Goal: Information Seeking & Learning: Learn about a topic

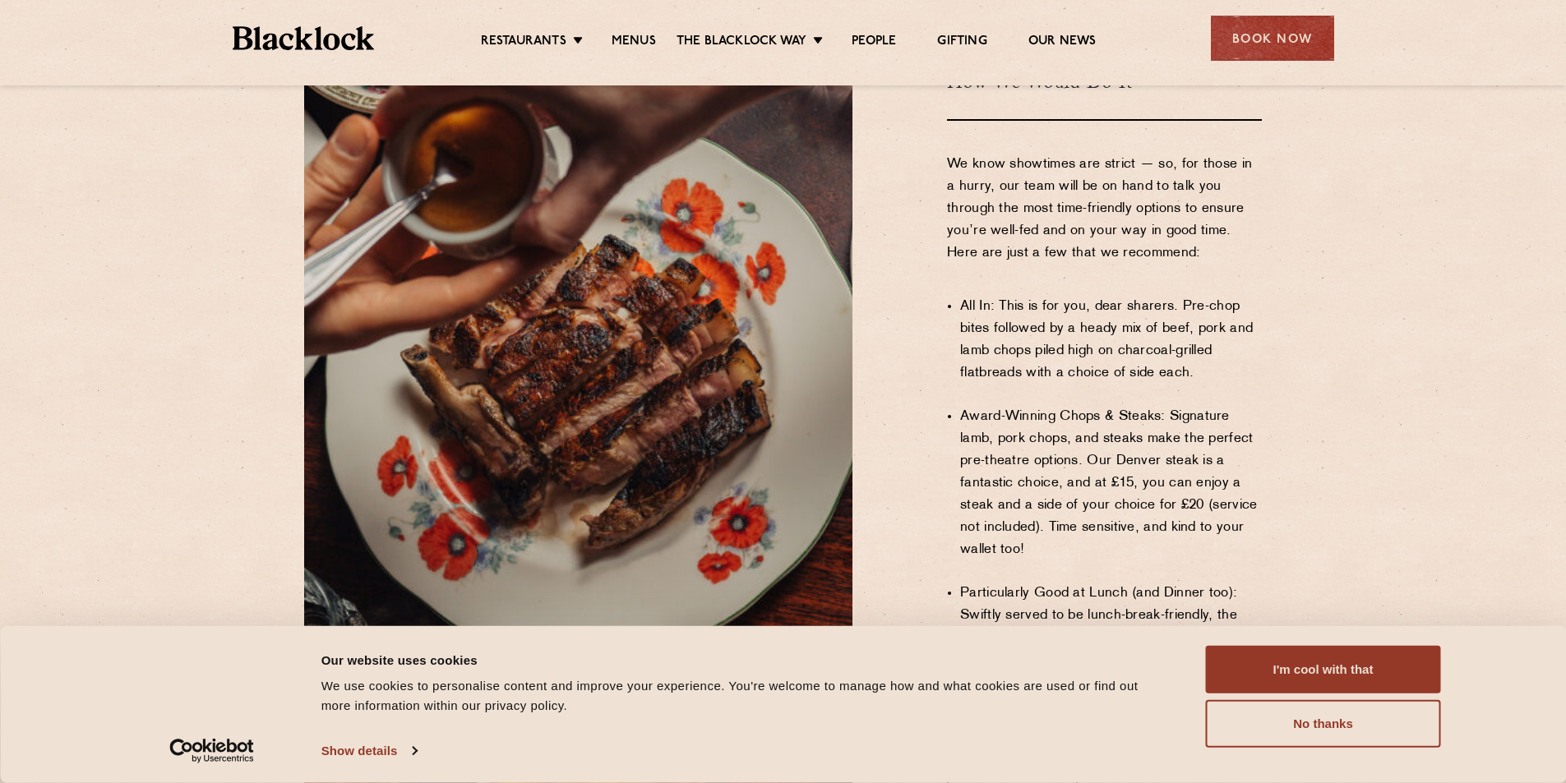
scroll to position [1315, 0]
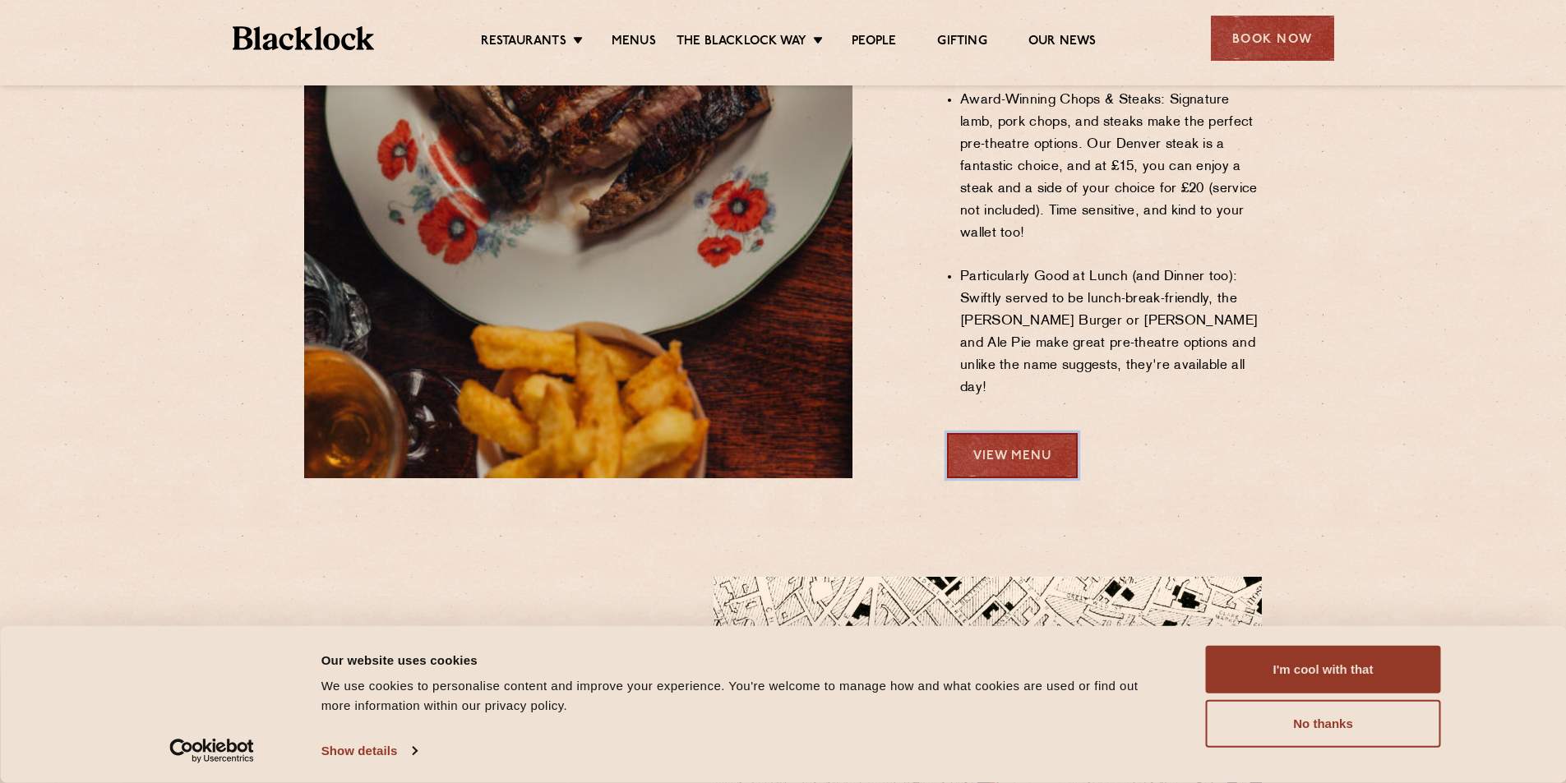
click at [995, 433] on link "View Menu" at bounding box center [1012, 455] width 131 height 45
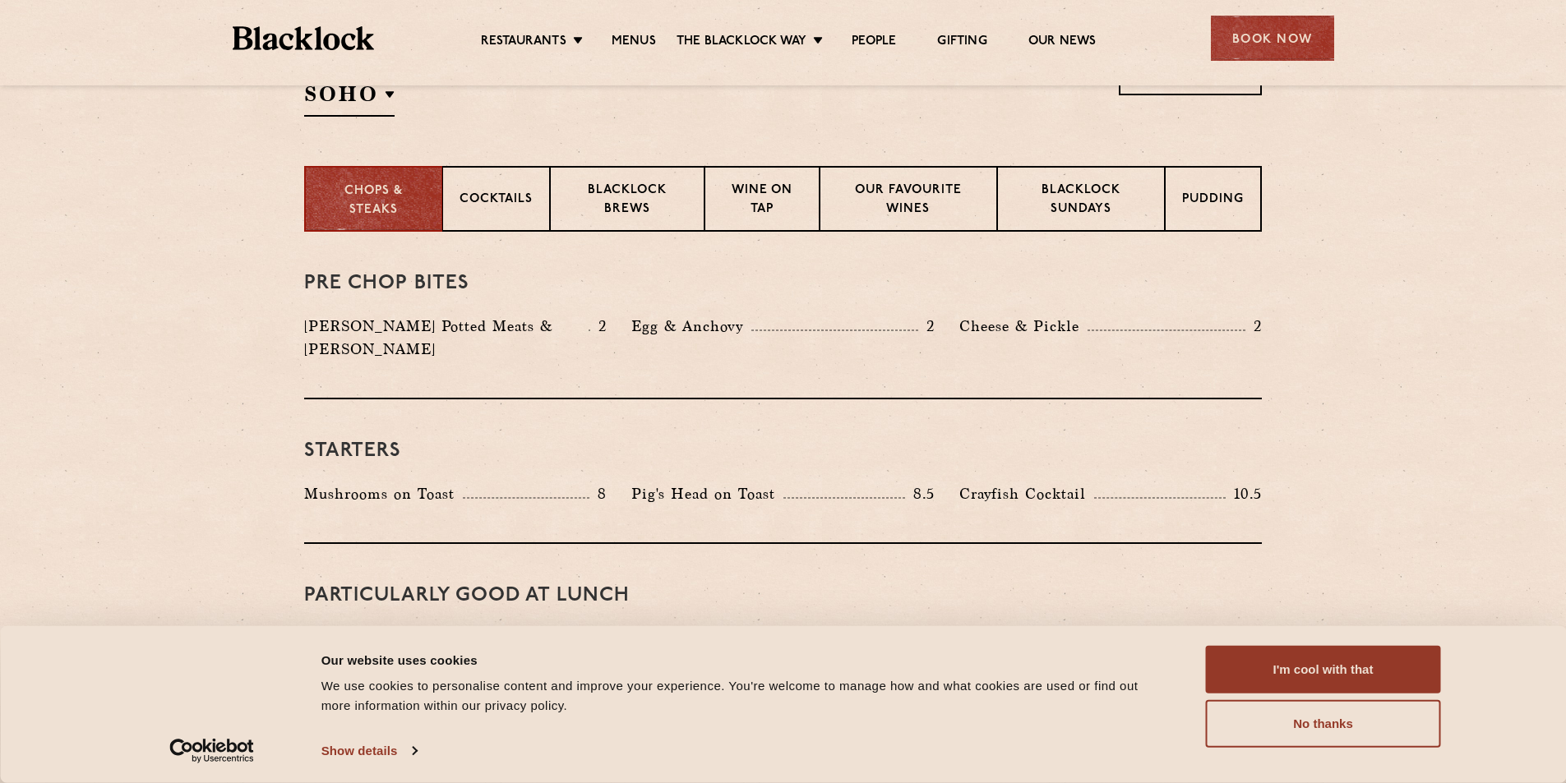
scroll to position [740, 0]
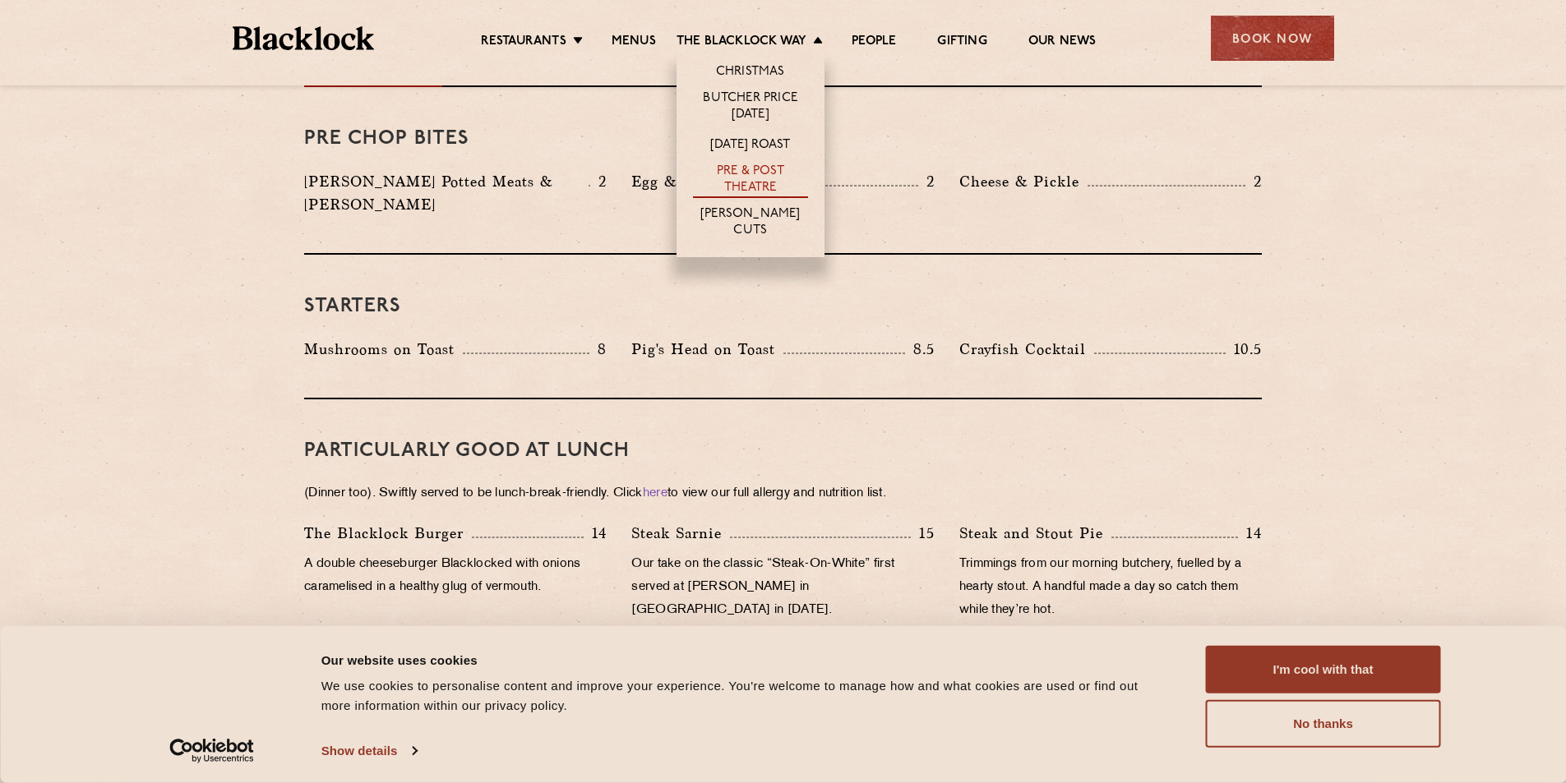
click at [762, 167] on link "Pre & Post Theatre" at bounding box center [750, 181] width 115 height 35
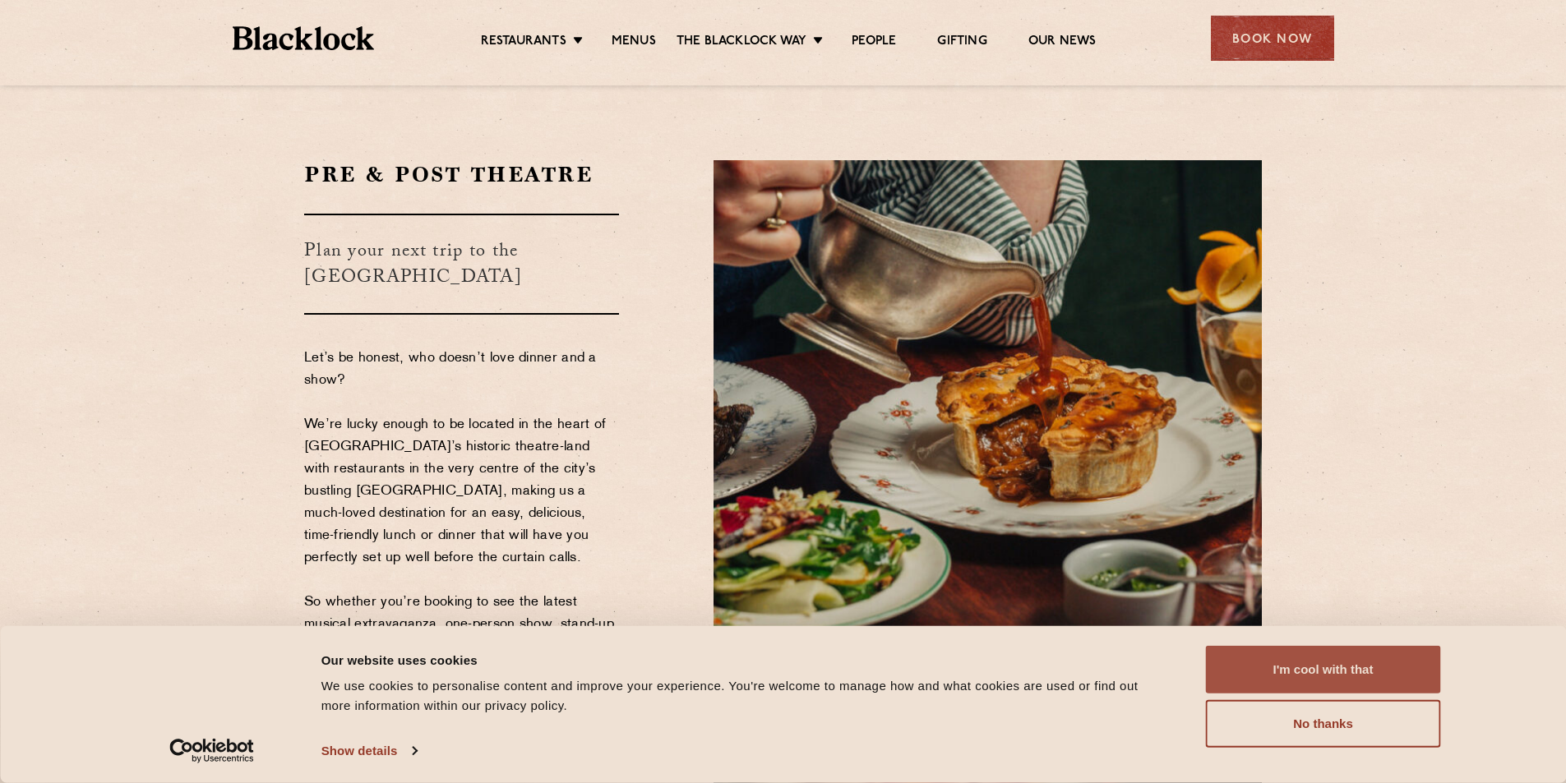
click at [1332, 667] on button "I'm cool with that" at bounding box center [1323, 670] width 235 height 48
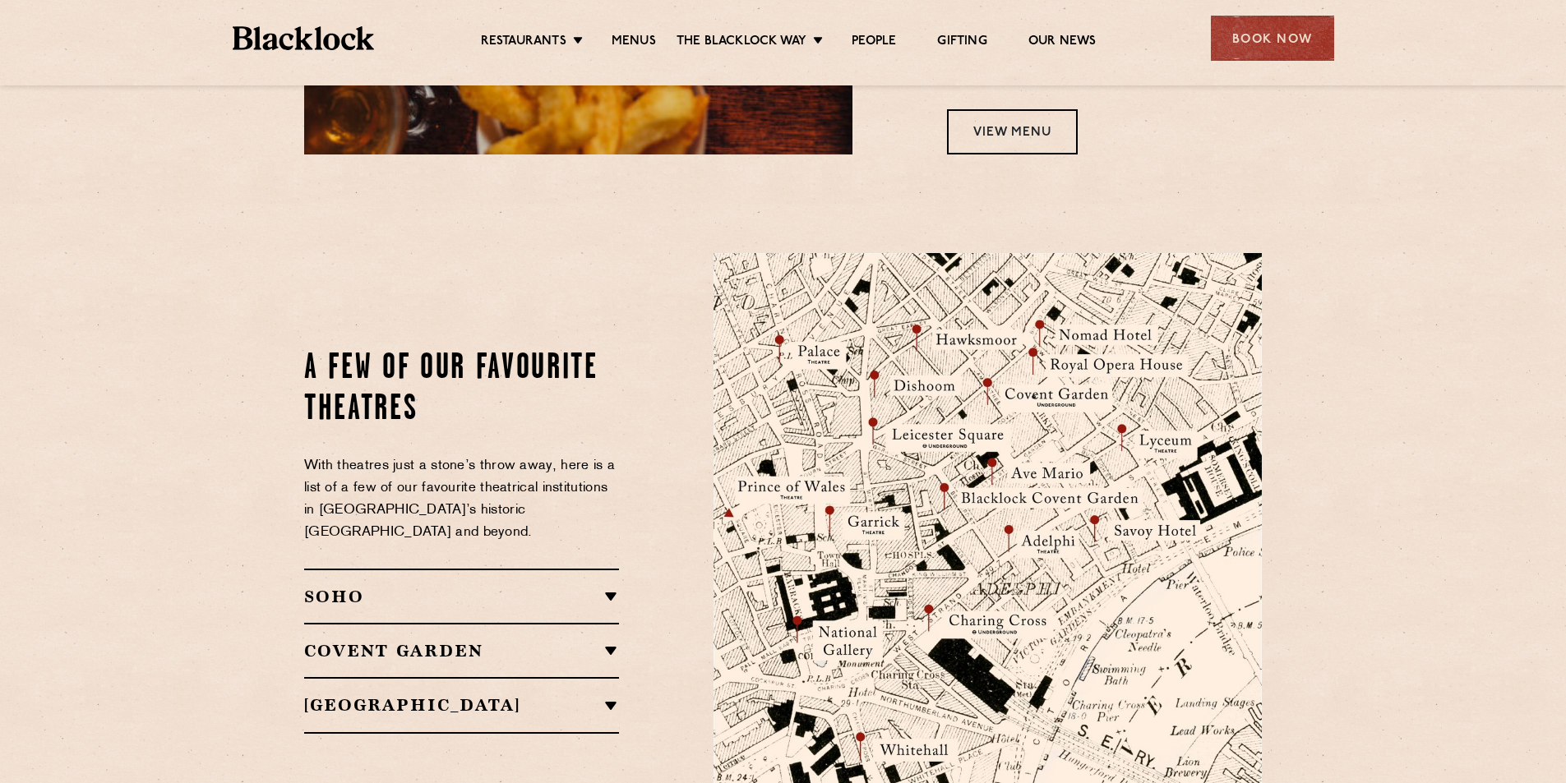
scroll to position [1644, 0]
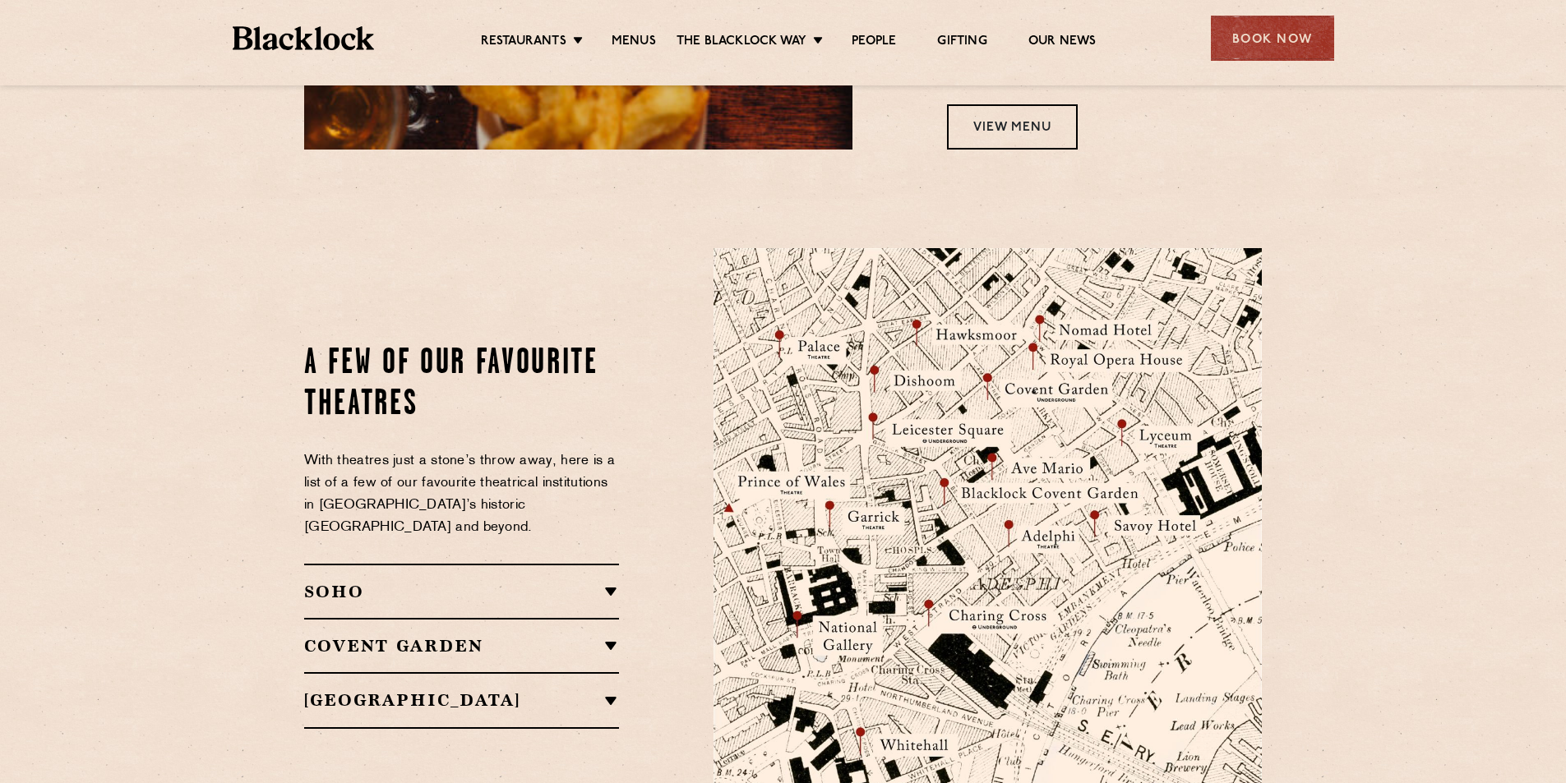
click at [614, 582] on h2 "SOHO" at bounding box center [461, 592] width 315 height 20
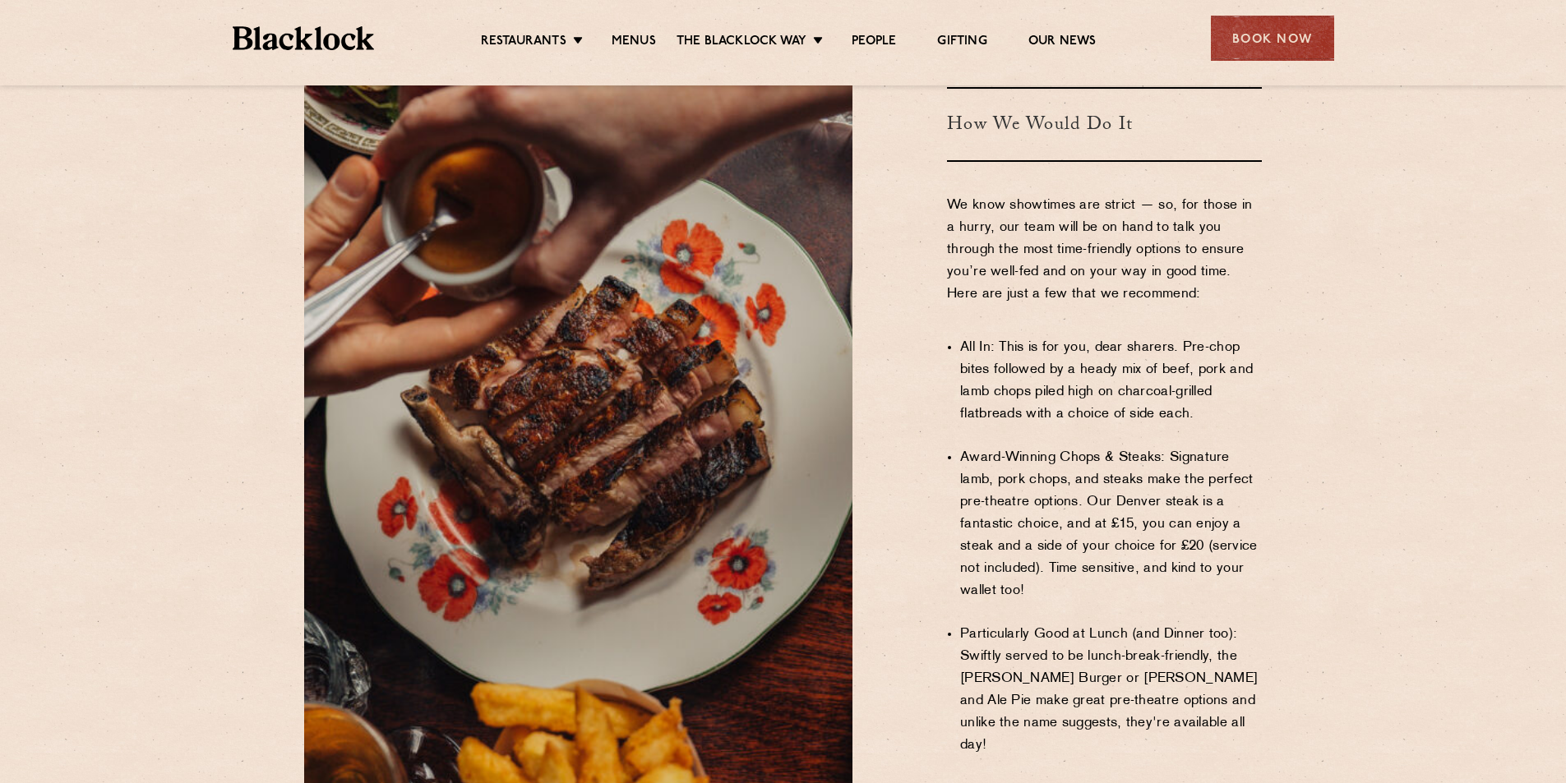
scroll to position [986, 0]
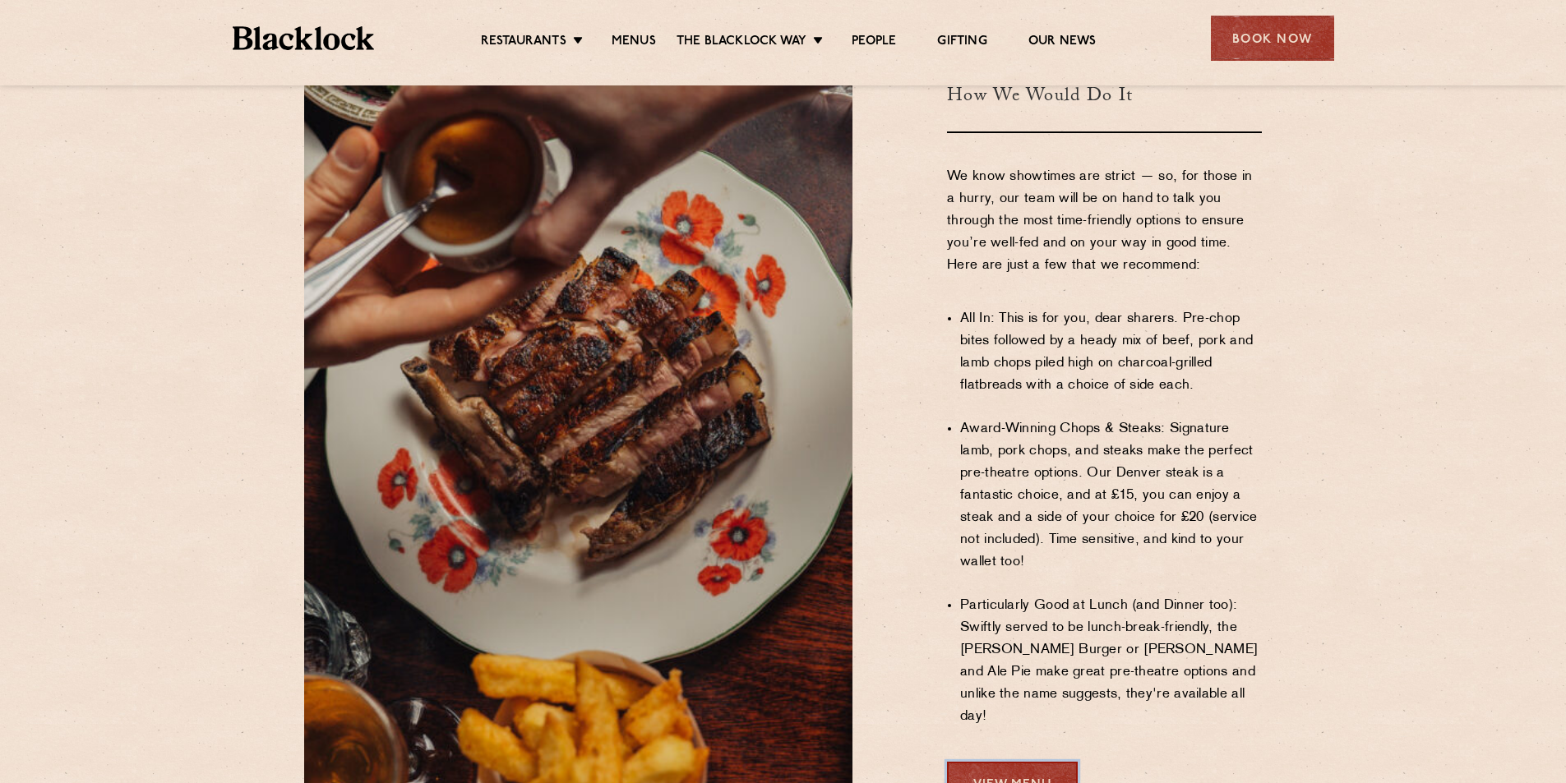
click at [1009, 762] on link "View Menu" at bounding box center [1012, 784] width 131 height 45
